Goal: Find contact information: Find contact information

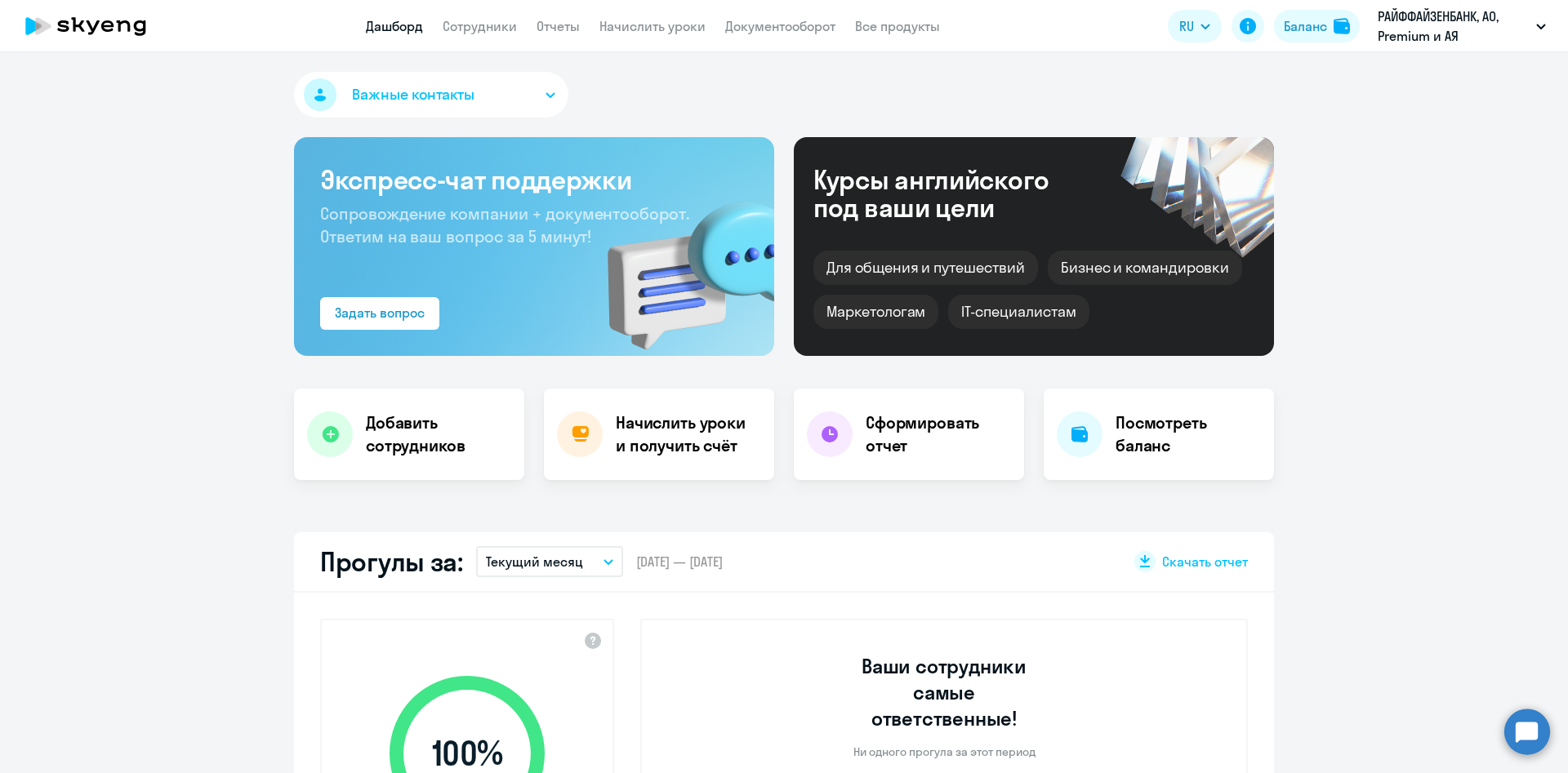
click at [470, 31] on link "Сотрудники" at bounding box center [480, 26] width 74 height 17
select select "30"
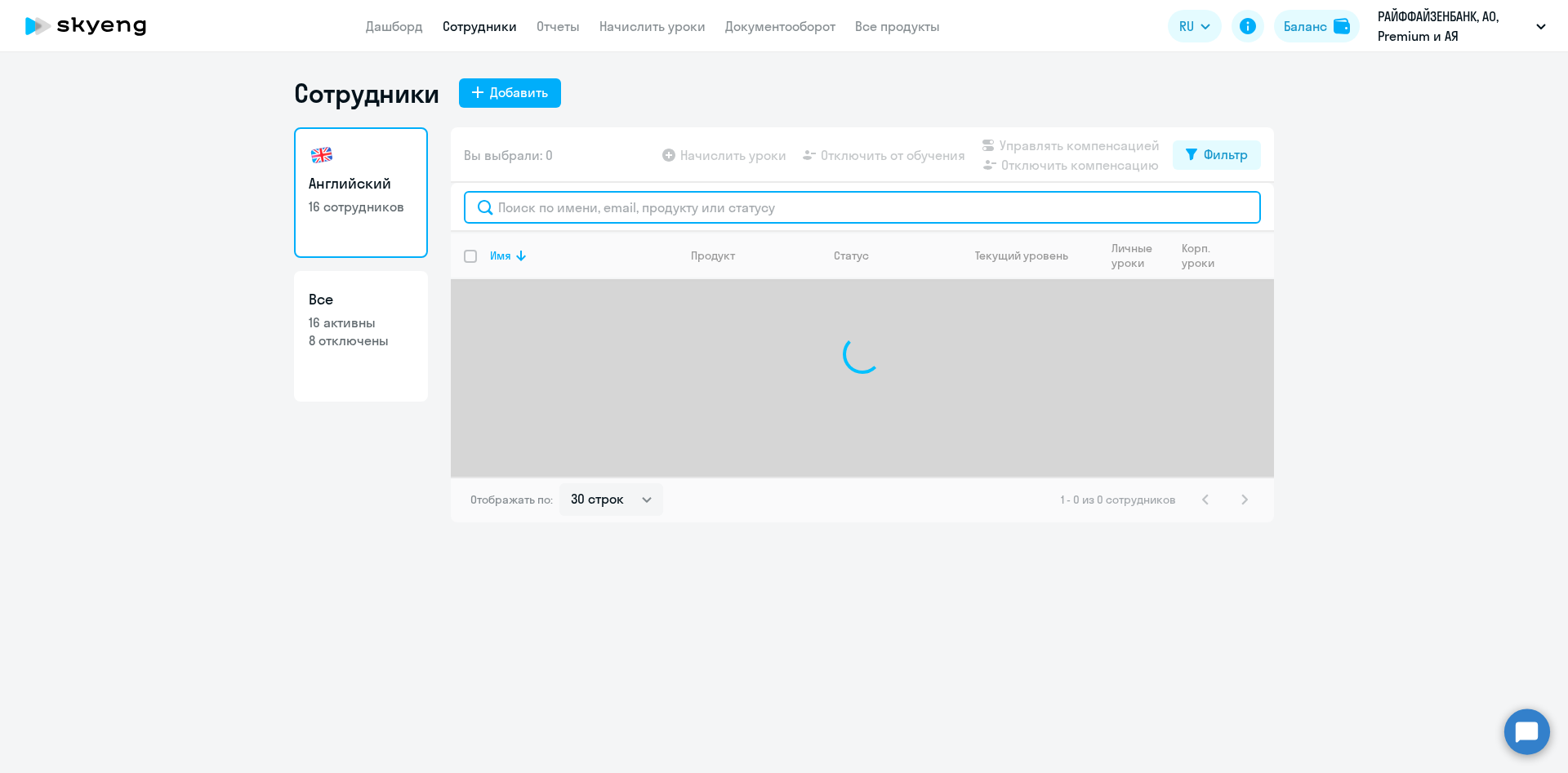
click at [544, 197] on input "text" at bounding box center [862, 207] width 797 height 32
paste input "г"
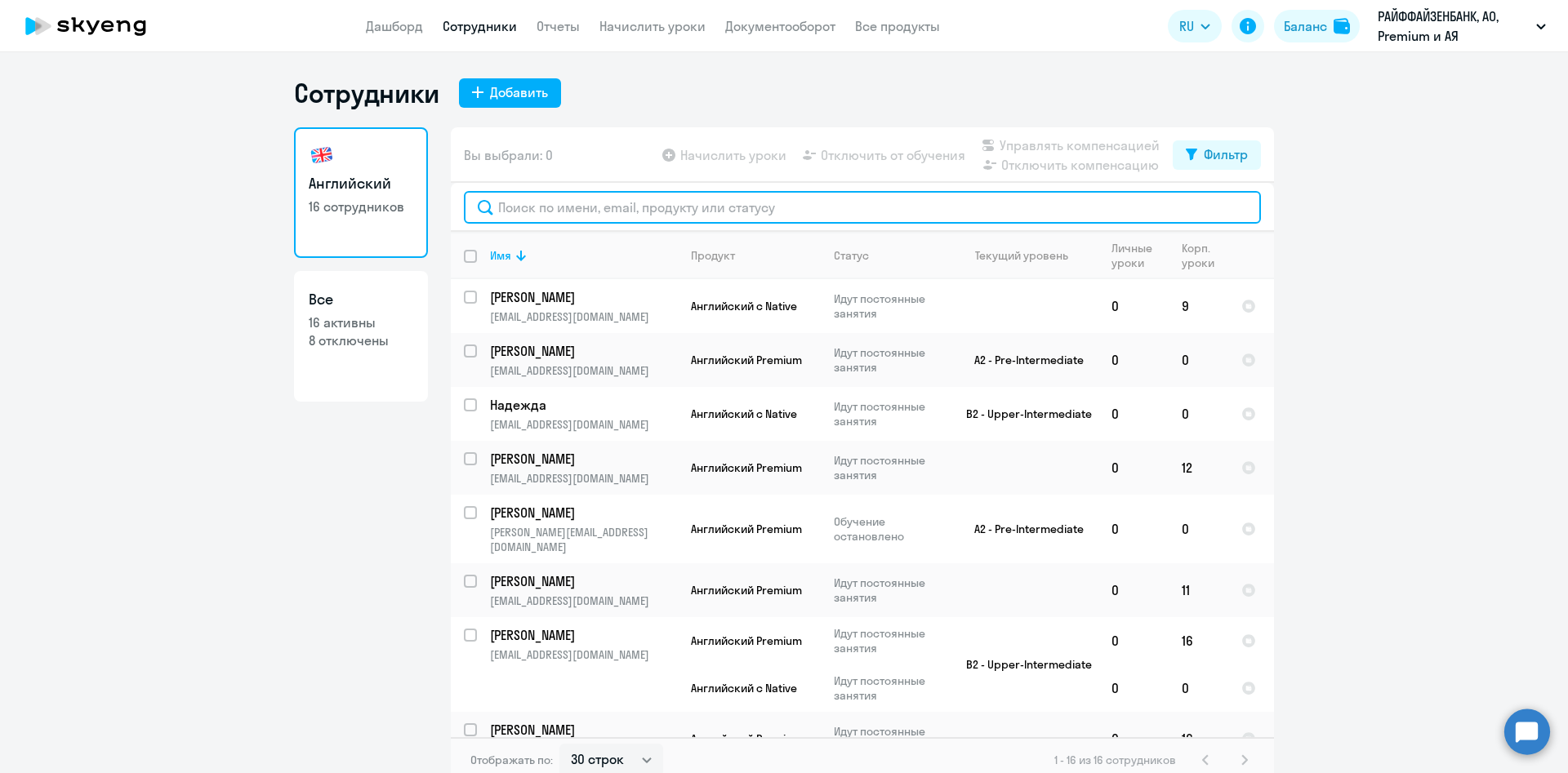
click at [601, 209] on input "text" at bounding box center [862, 207] width 797 height 32
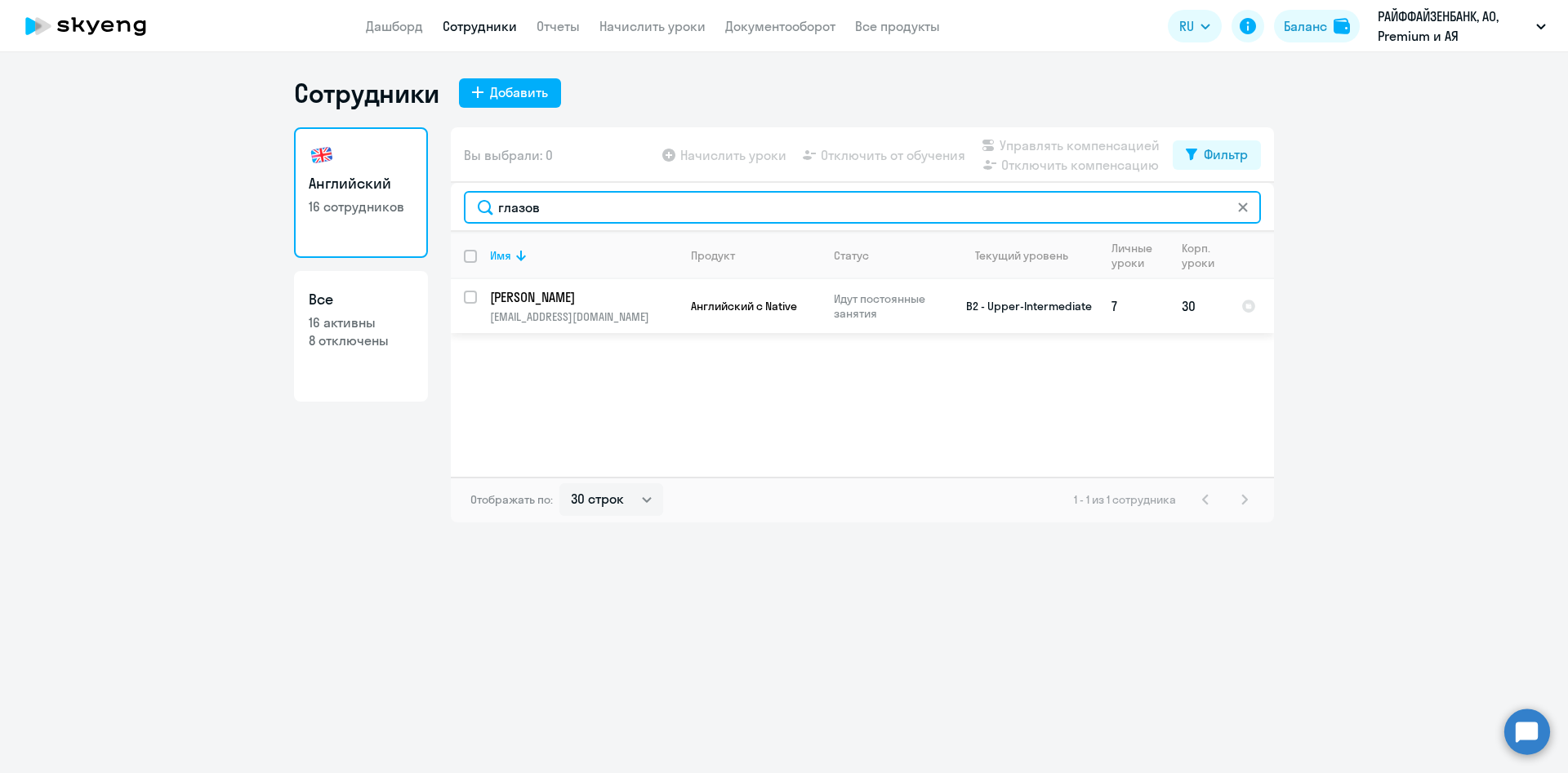
type input "глазов"
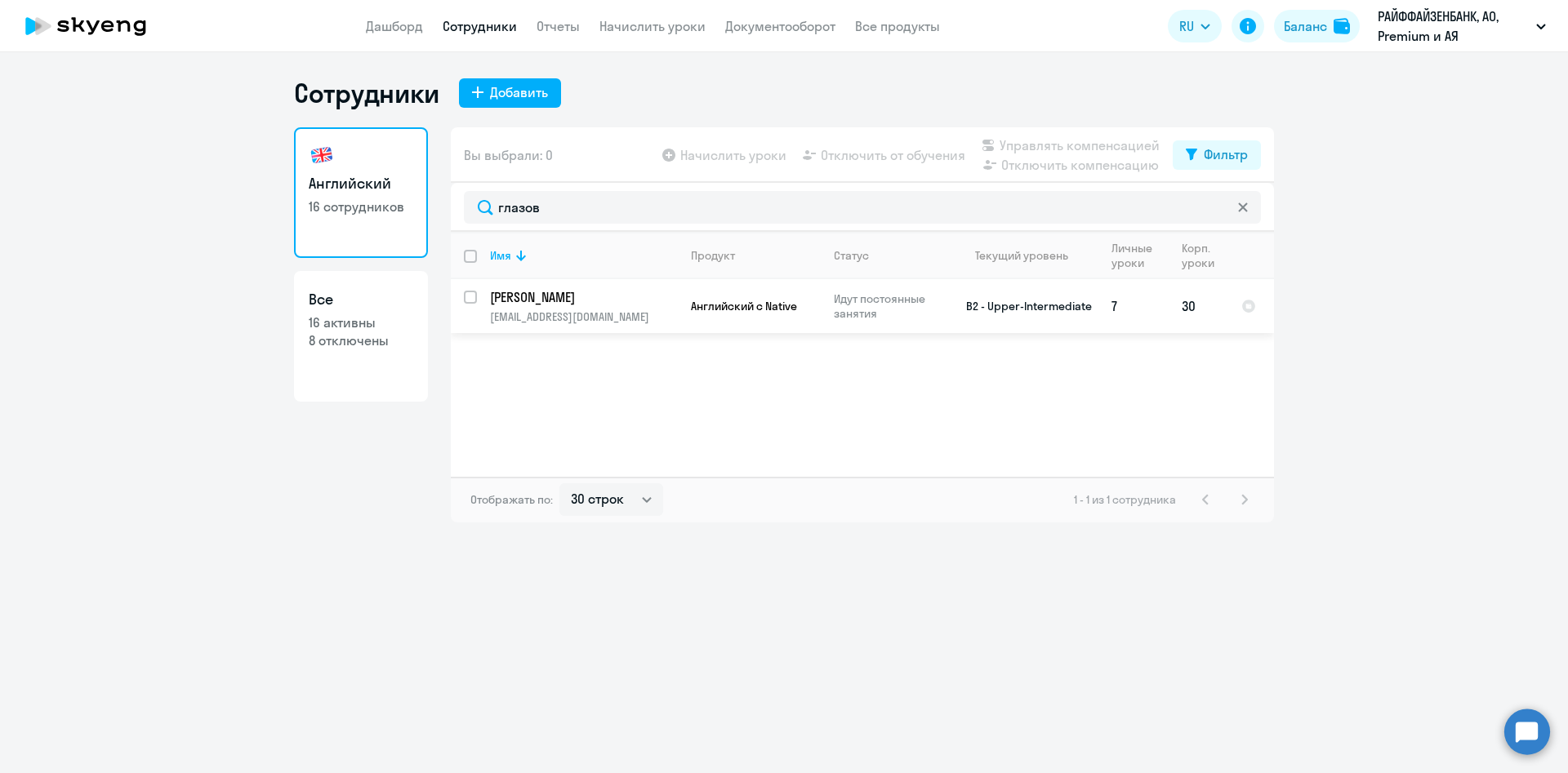
click at [560, 317] on p "[EMAIL_ADDRESS][DOMAIN_NAME]" at bounding box center [584, 317] width 187 height 15
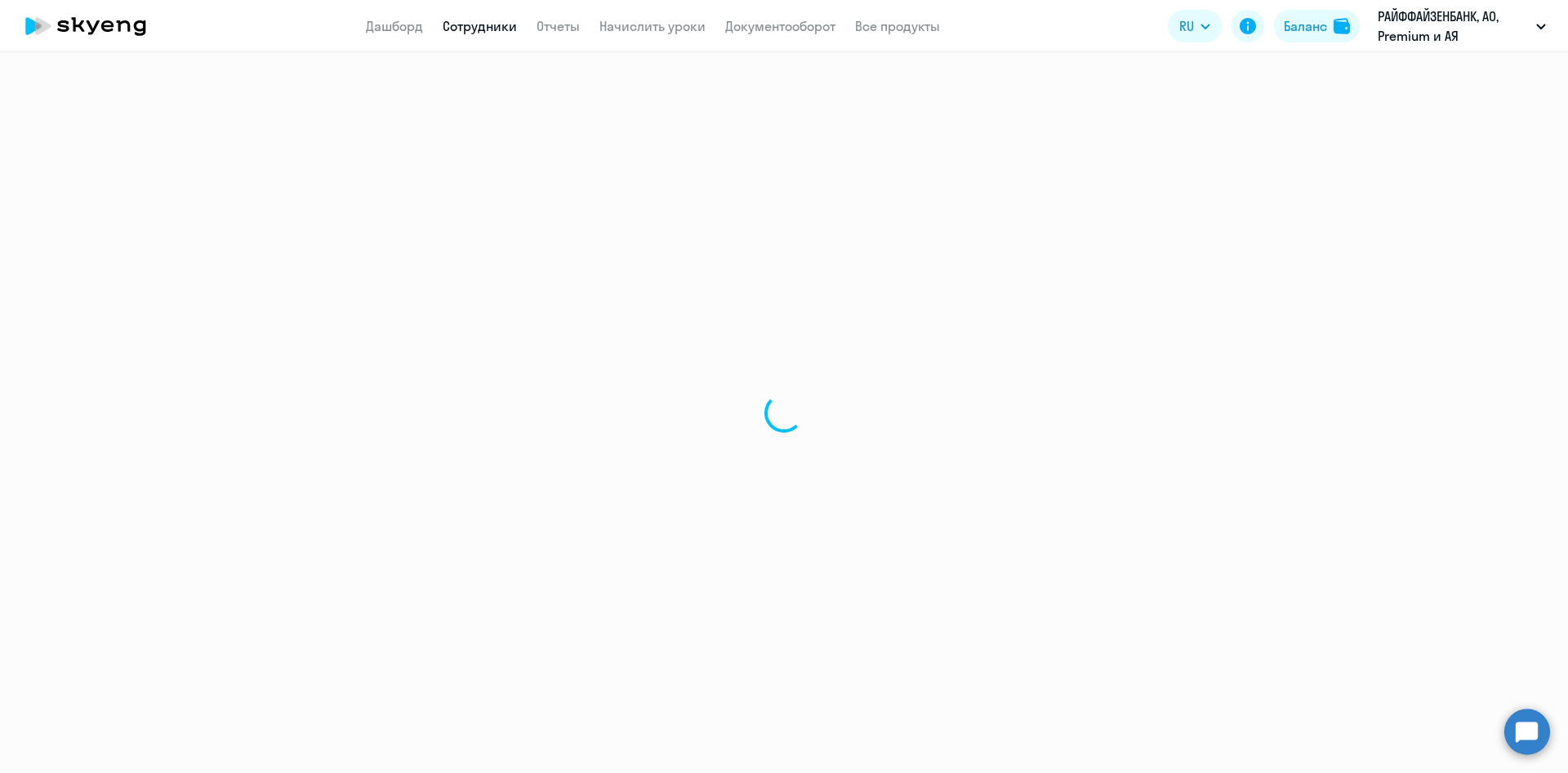
select select "english"
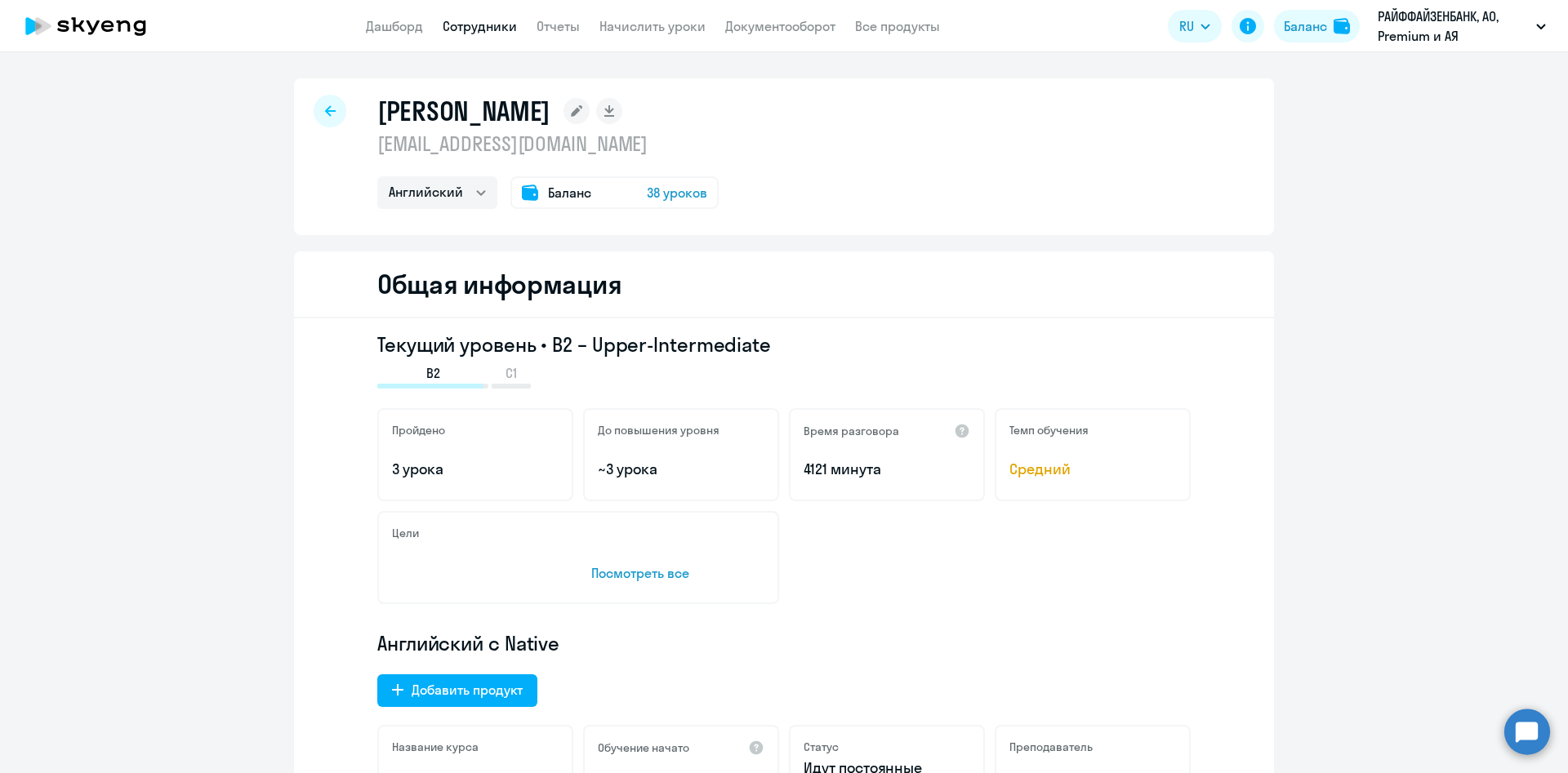
click at [436, 143] on p "[EMAIL_ADDRESS][DOMAIN_NAME]" at bounding box center [548, 144] width 341 height 26
copy p "[EMAIL_ADDRESS][DOMAIN_NAME]"
